Goal: Task Accomplishment & Management: Use online tool/utility

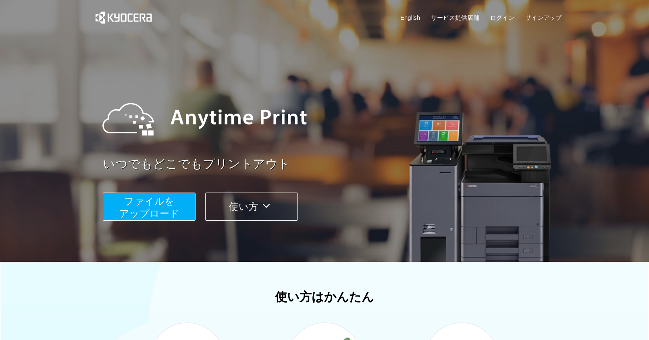
click at [173, 202] on span "ファイルを ​​アップロード" at bounding box center [149, 207] width 60 height 23
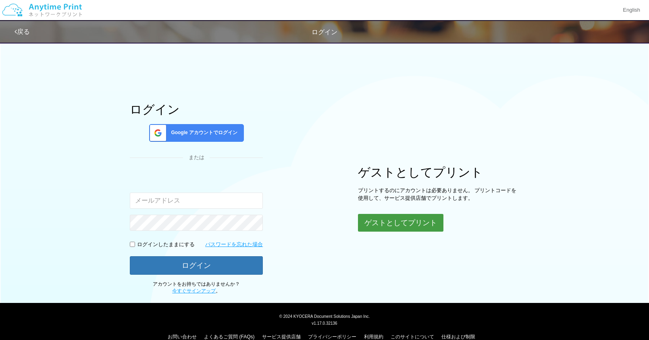
click at [370, 221] on button "ゲストとしてプリント" at bounding box center [400, 223] width 85 height 18
click at [388, 222] on button "ゲストとしてプリント" at bounding box center [400, 223] width 85 height 18
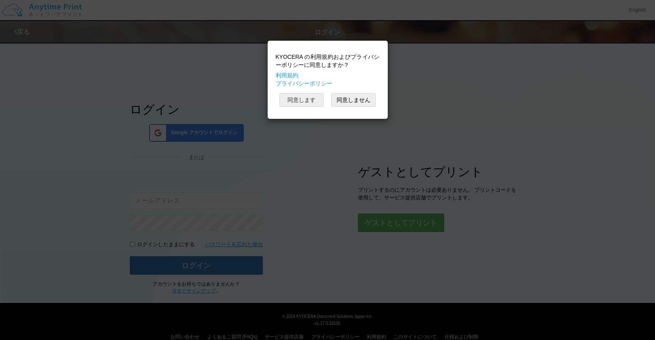
click at [313, 104] on button "同意します" at bounding box center [301, 100] width 44 height 14
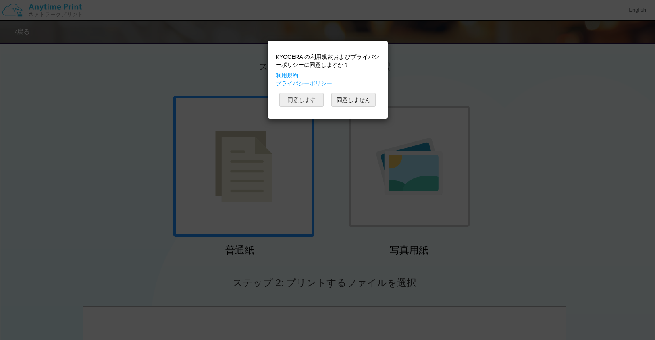
click at [304, 99] on button "同意します" at bounding box center [301, 100] width 44 height 14
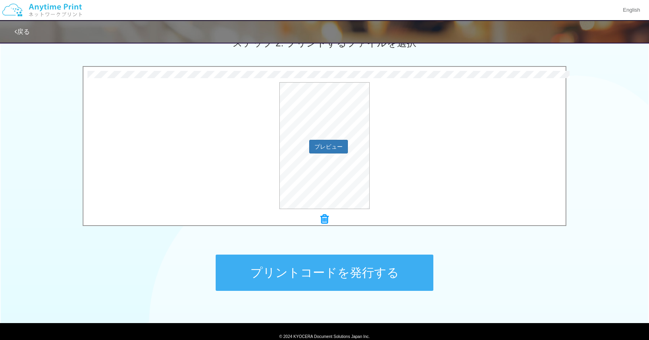
scroll to position [210, 0]
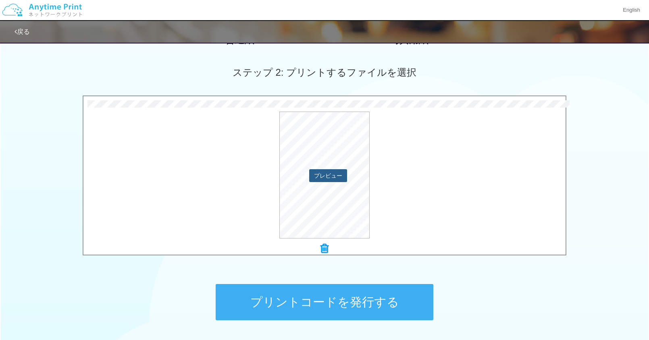
click at [329, 179] on button "プレビュー" at bounding box center [328, 175] width 38 height 13
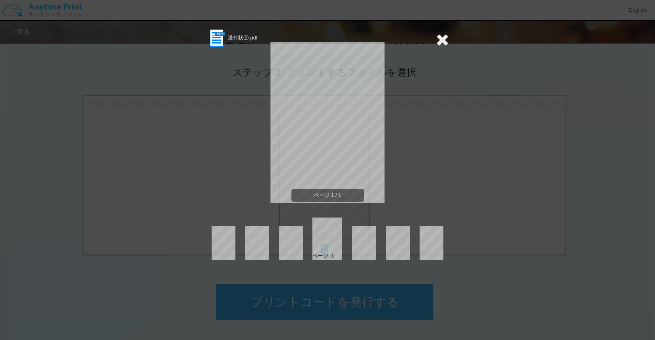
click at [443, 39] on icon at bounding box center [442, 39] width 12 height 16
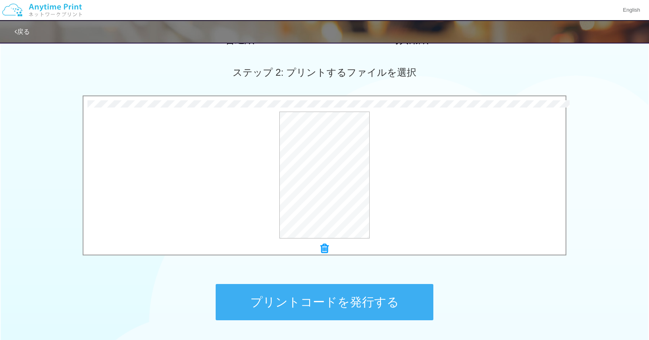
click at [325, 244] on icon at bounding box center [325, 249] width 8 height 10
click at [294, 290] on button "プリントコードを発行する" at bounding box center [325, 302] width 218 height 36
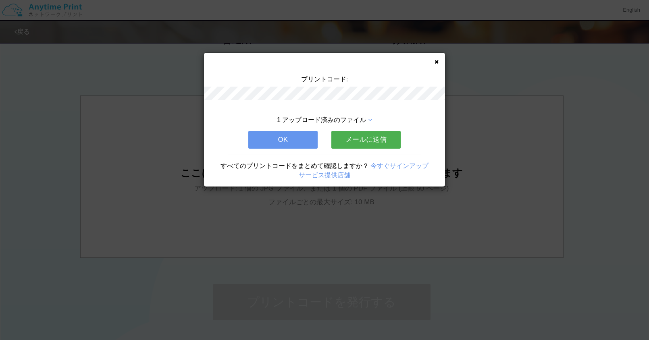
scroll to position [0, 0]
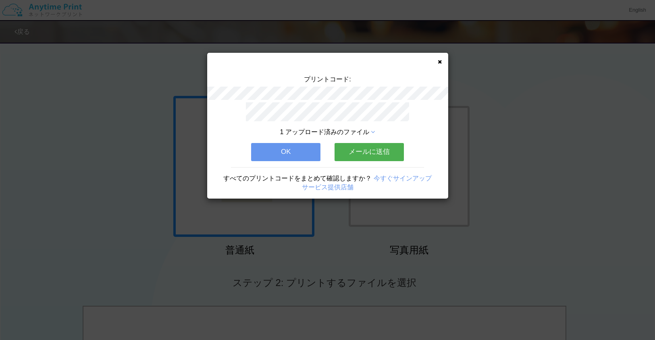
click at [365, 147] on button "メールに送信" at bounding box center [369, 152] width 69 height 18
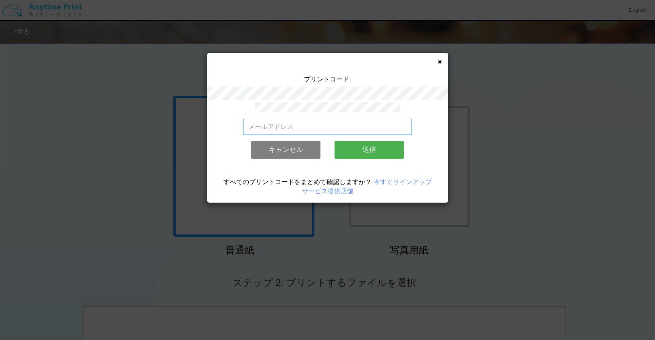
click at [274, 121] on input "email" at bounding box center [327, 127] width 169 height 16
type input "[PERSON_NAME][EMAIL_ADDRESS][DOMAIN_NAME]"
click at [361, 141] on button "送信" at bounding box center [369, 150] width 69 height 18
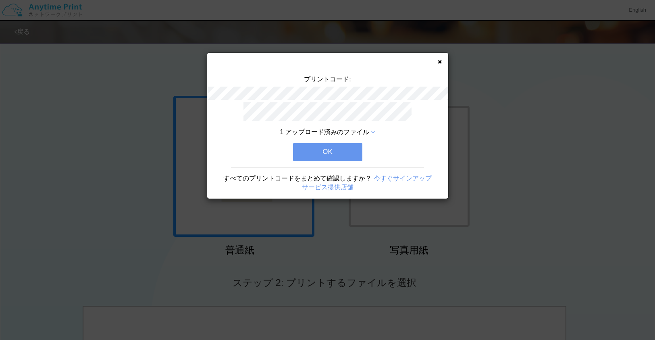
click at [351, 146] on button "OK" at bounding box center [327, 152] width 69 height 18
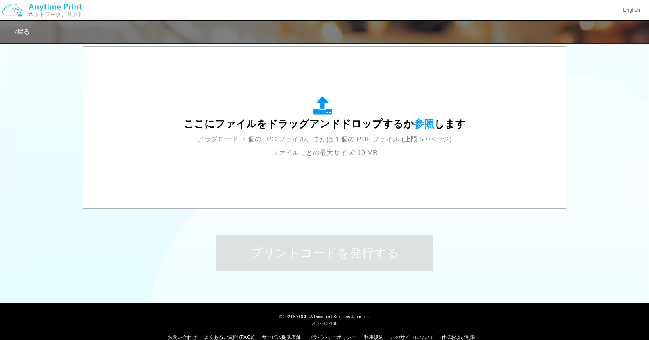
scroll to position [273, 0]
